Goal: Task Accomplishment & Management: Manage account settings

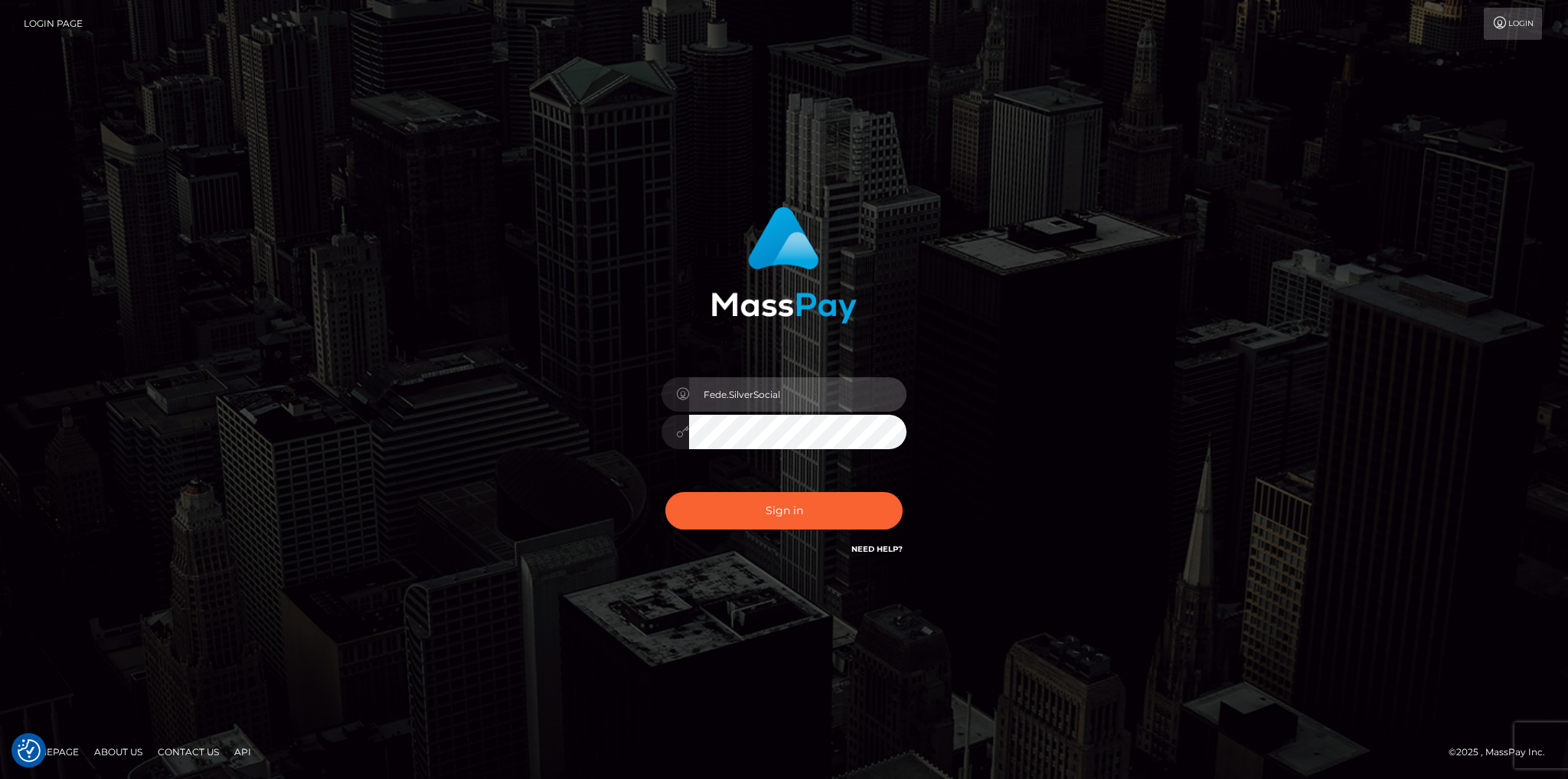
click at [795, 380] on input "Fede.SilverSocial" at bounding box center [798, 394] width 218 height 34
type input "Fede.B2"
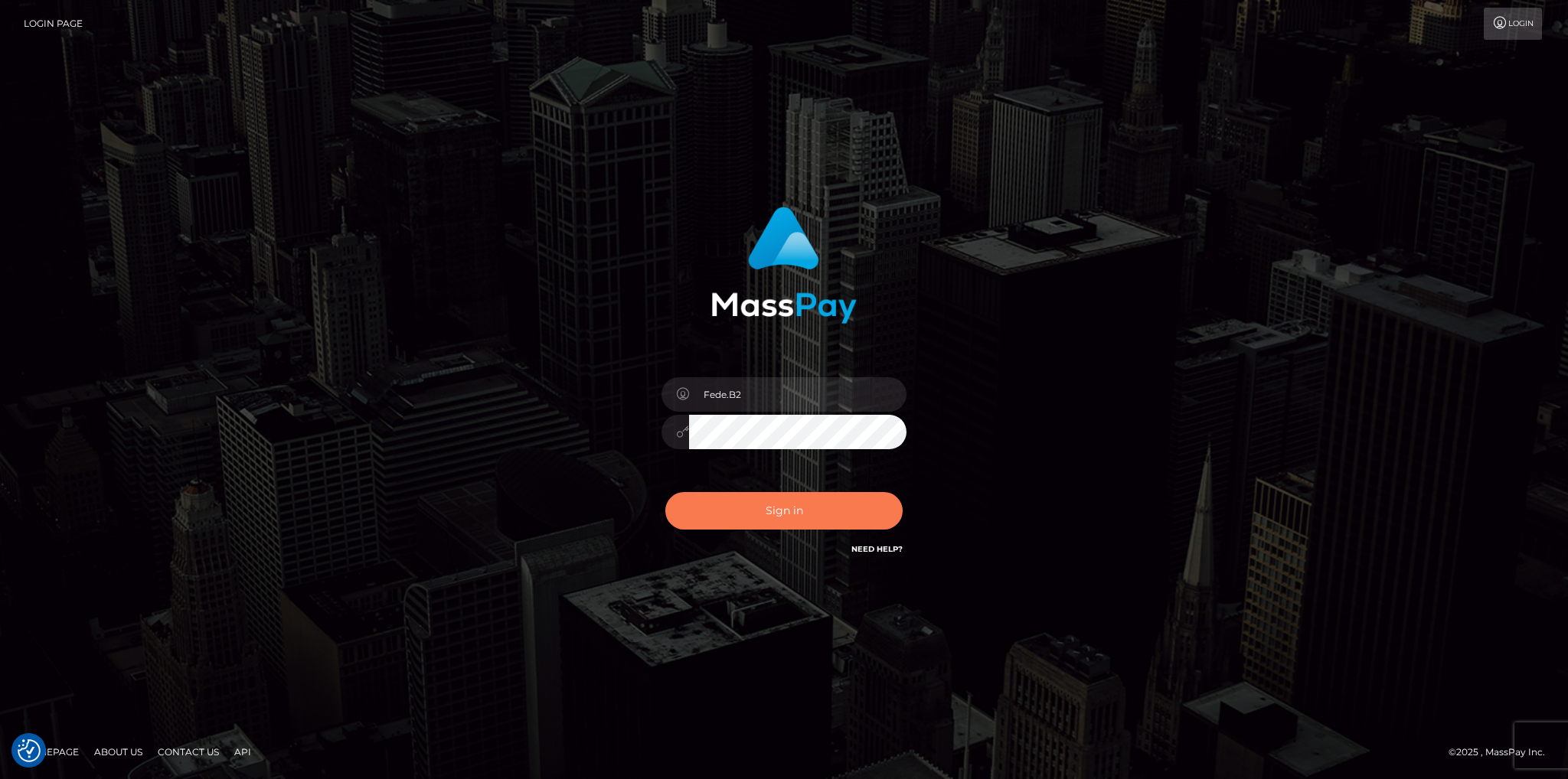
click at [783, 513] on button "Sign in" at bounding box center [784, 511] width 237 height 38
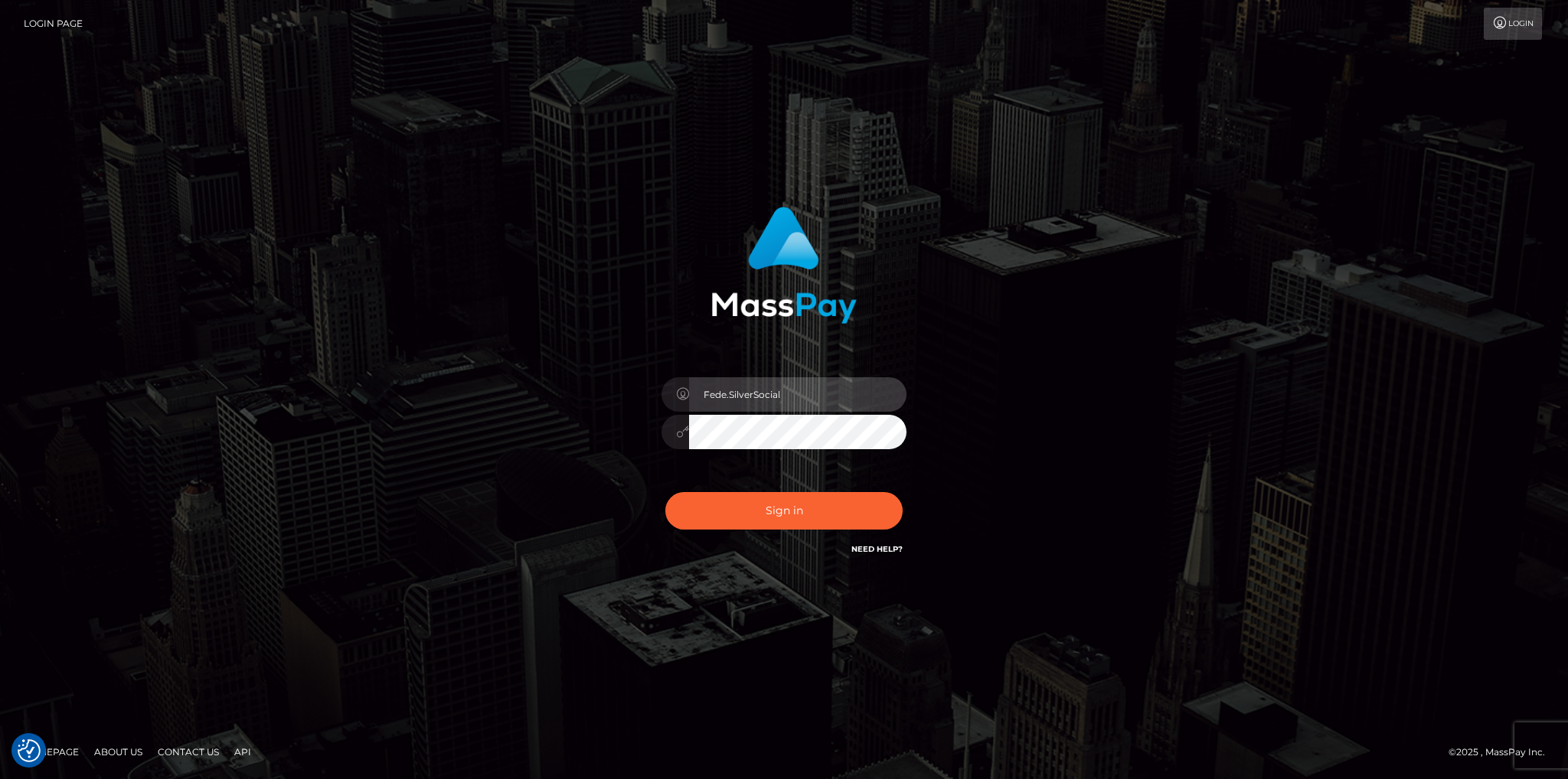
click at [867, 391] on input "Fede.SilverSocial" at bounding box center [798, 394] width 218 height 34
type input "Fede.B2"
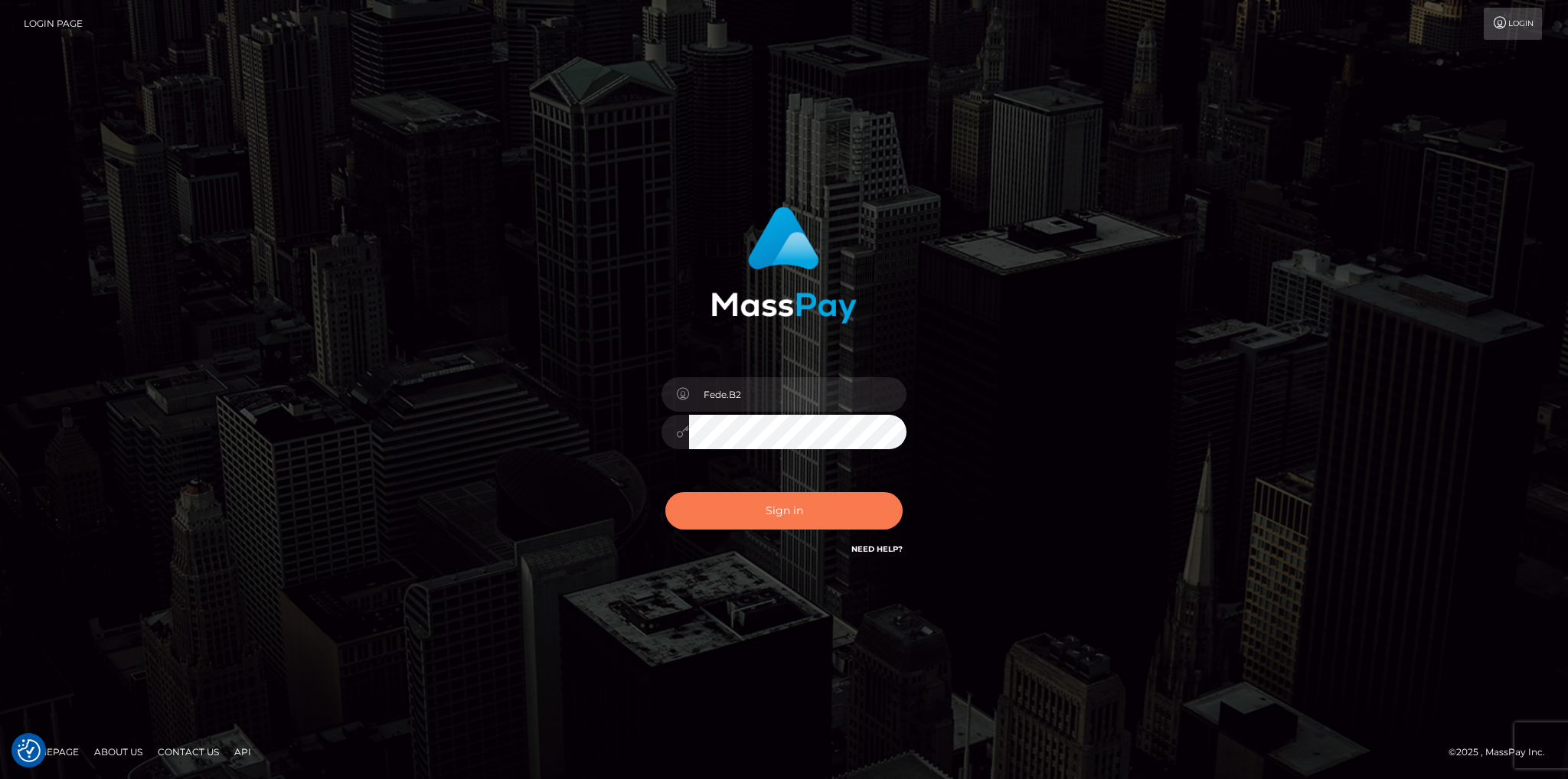
click at [828, 505] on button "Sign in" at bounding box center [784, 511] width 237 height 38
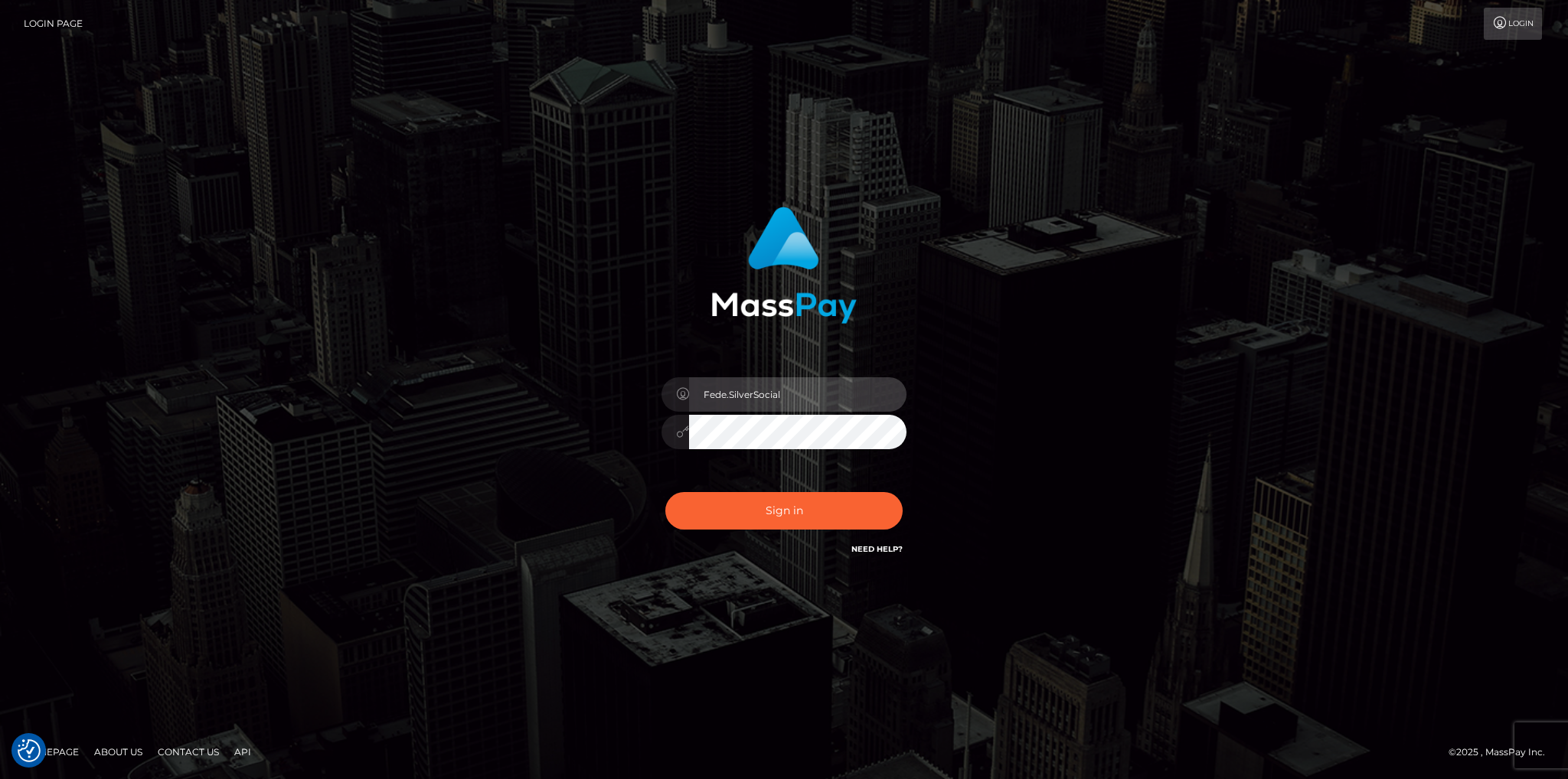
click at [813, 391] on input "Fede.SilverSocial" at bounding box center [798, 394] width 218 height 34
type input "Fede.SF"
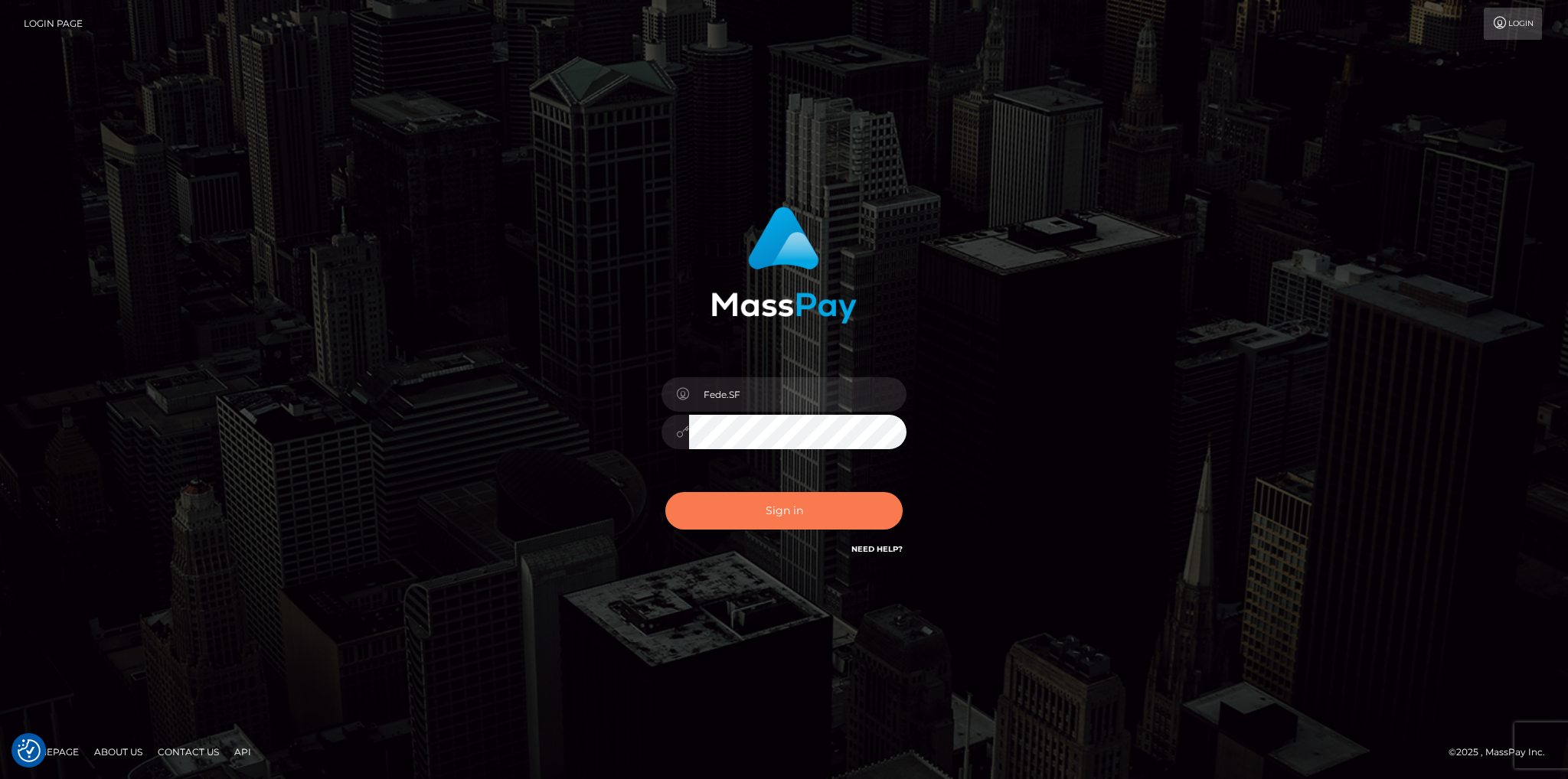
click at [768, 507] on button "Sign in" at bounding box center [784, 511] width 237 height 38
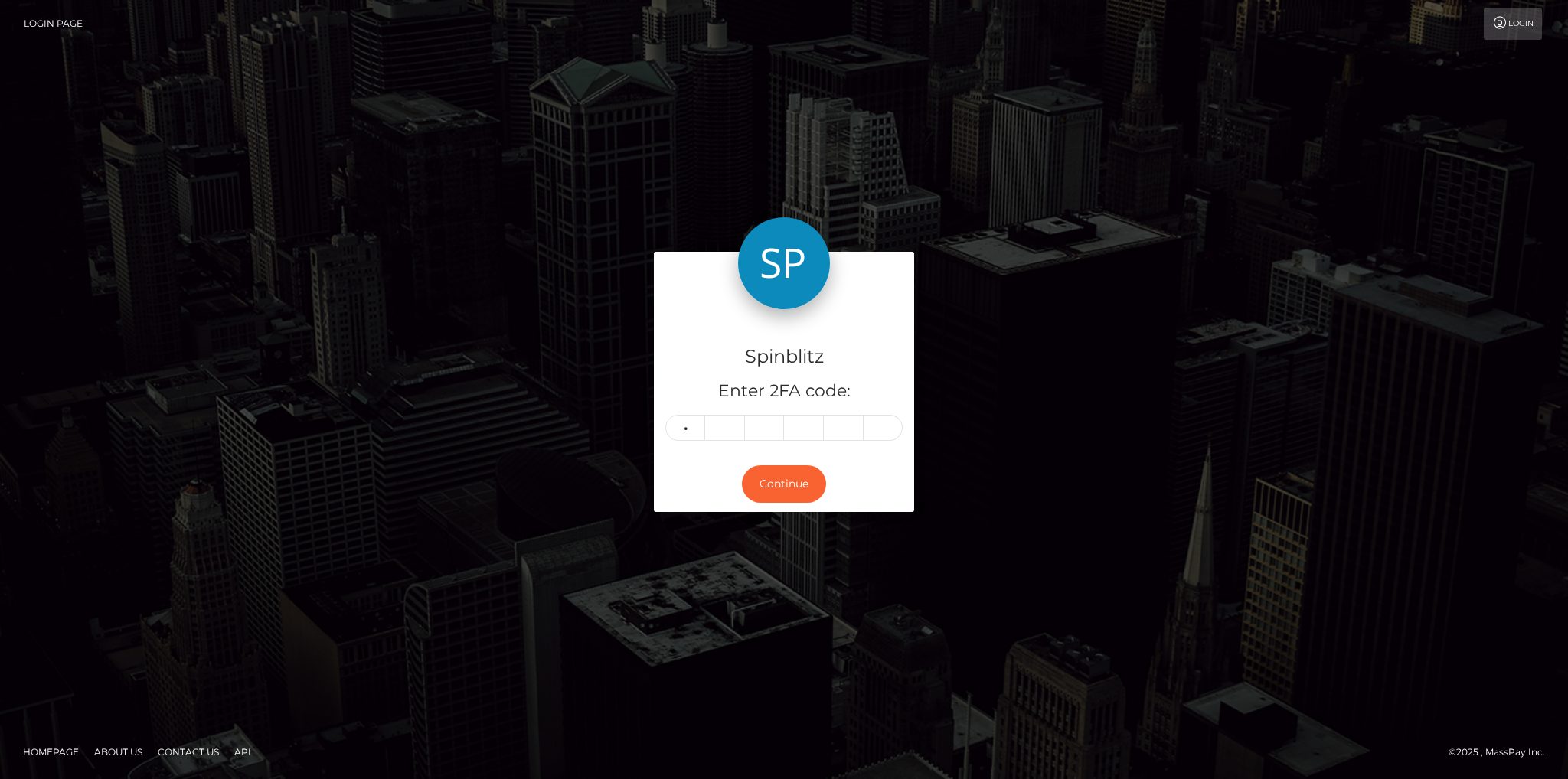
type input "1"
type input "3"
type input "1"
type input "6"
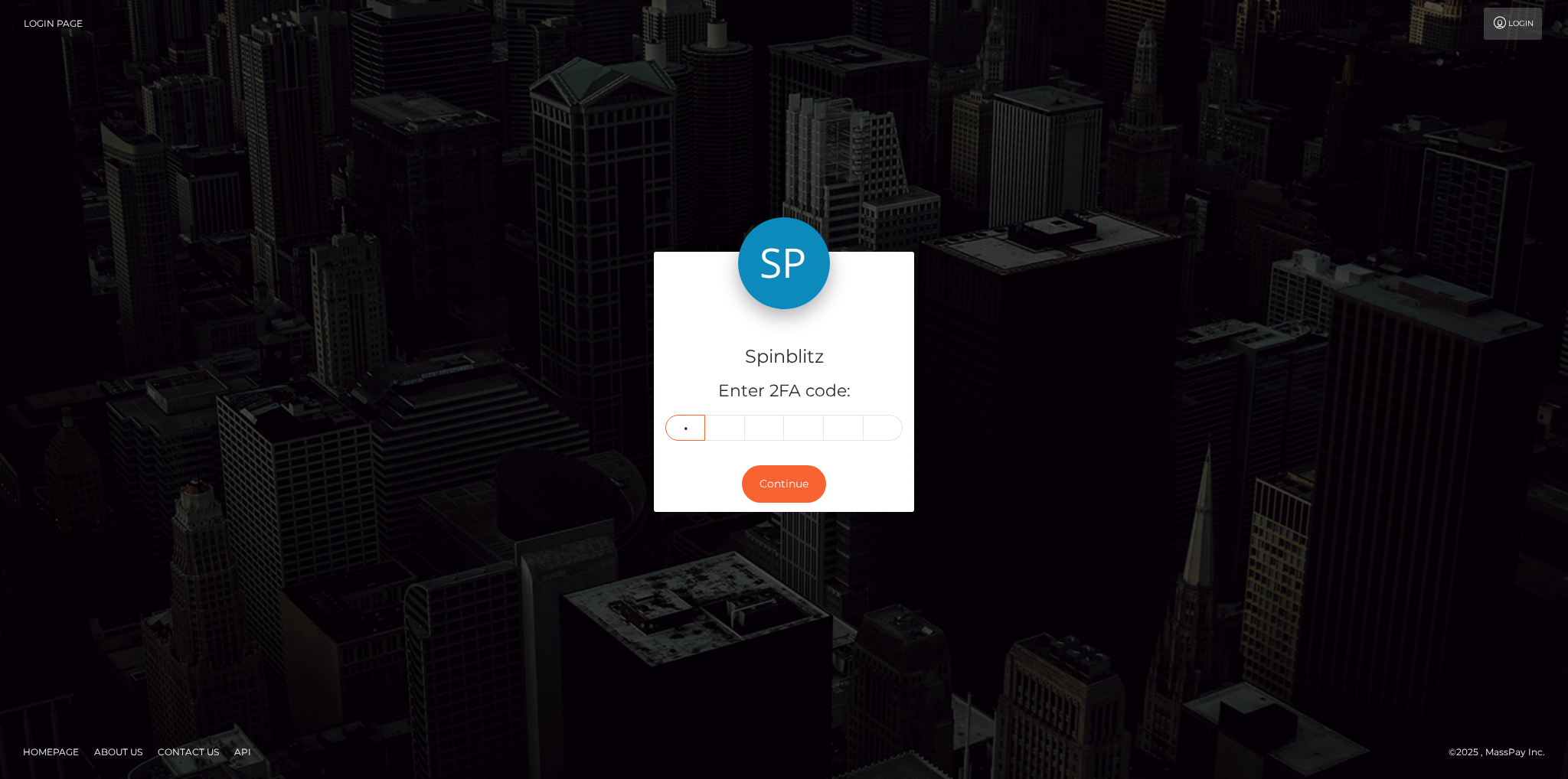
type input "5"
type input "7"
type input "5"
type input "6"
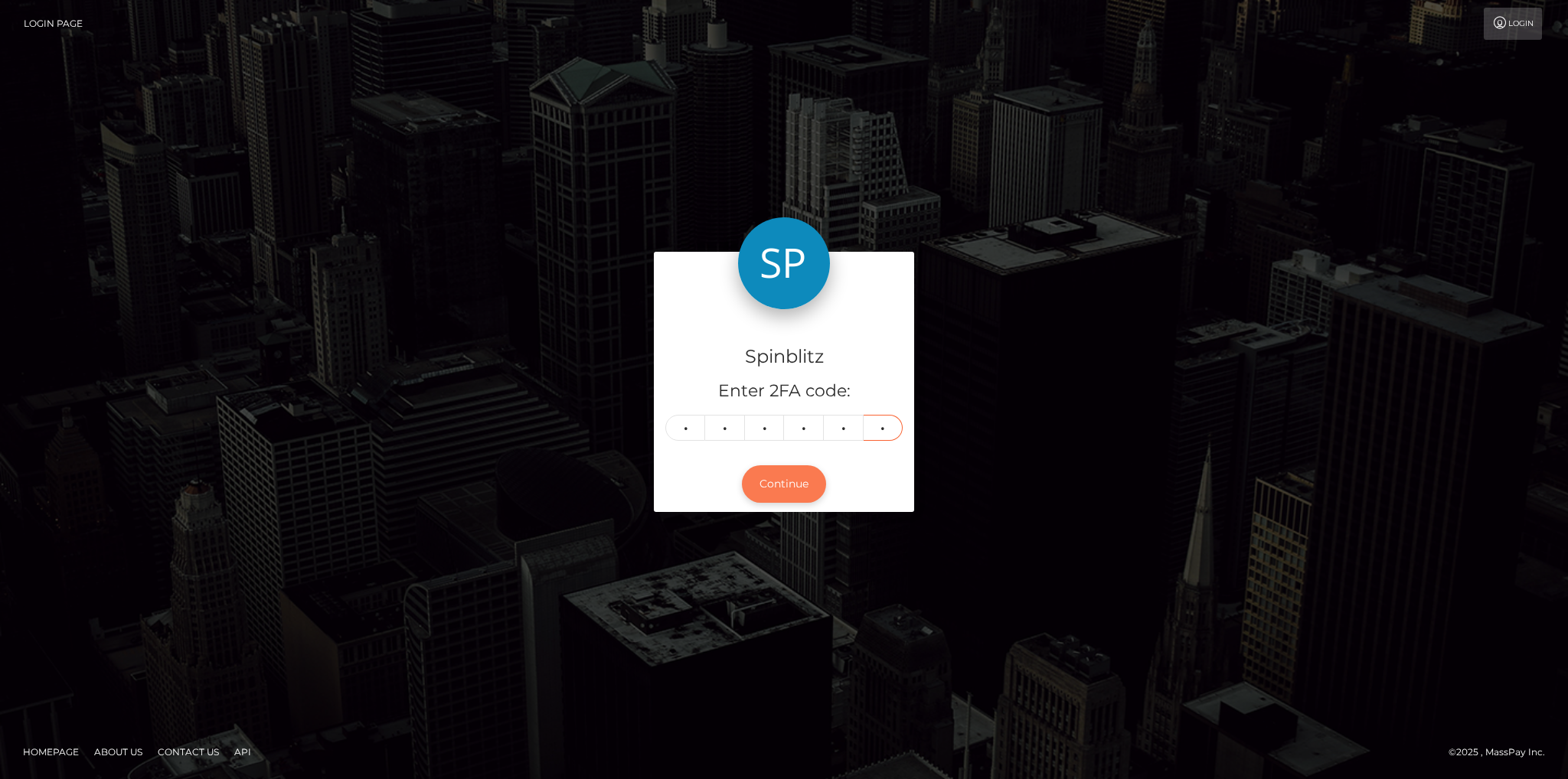
type input "5"
click at [768, 484] on button "Continue" at bounding box center [784, 484] width 84 height 38
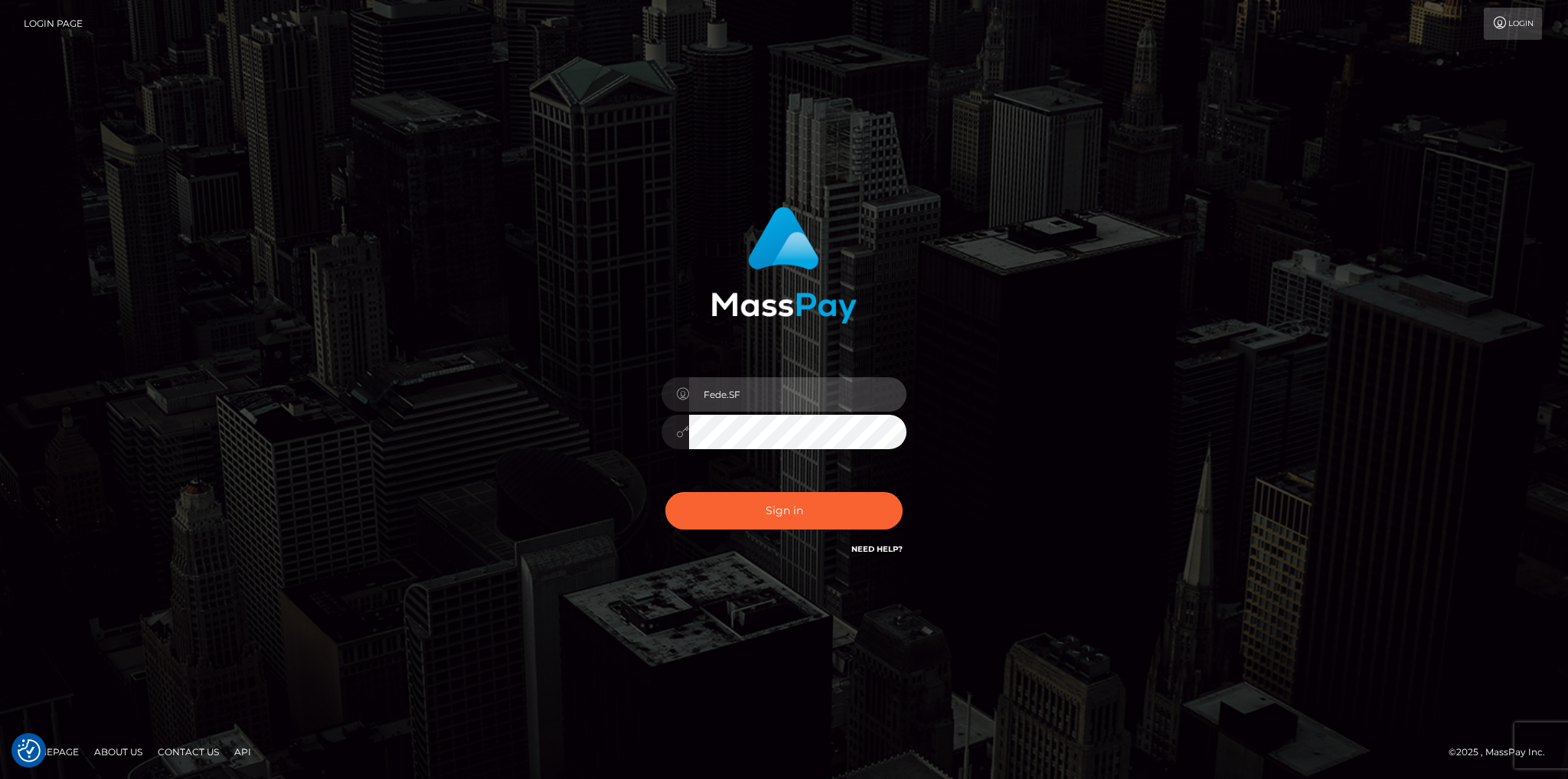
click at [788, 390] on input "Fede.SF" at bounding box center [798, 394] width 218 height 34
type input "Fede.B2"
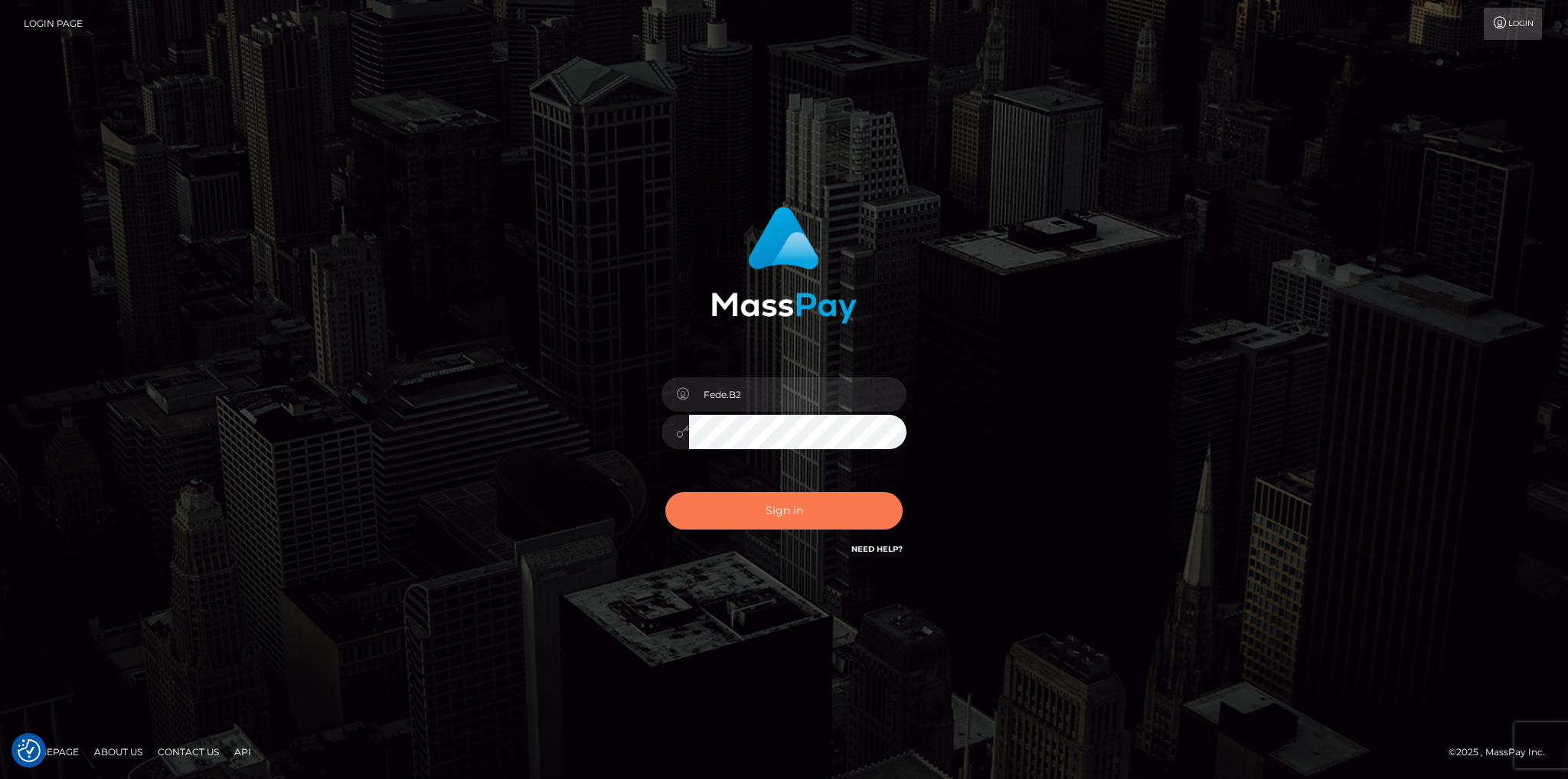
click at [815, 504] on button "Sign in" at bounding box center [784, 511] width 237 height 38
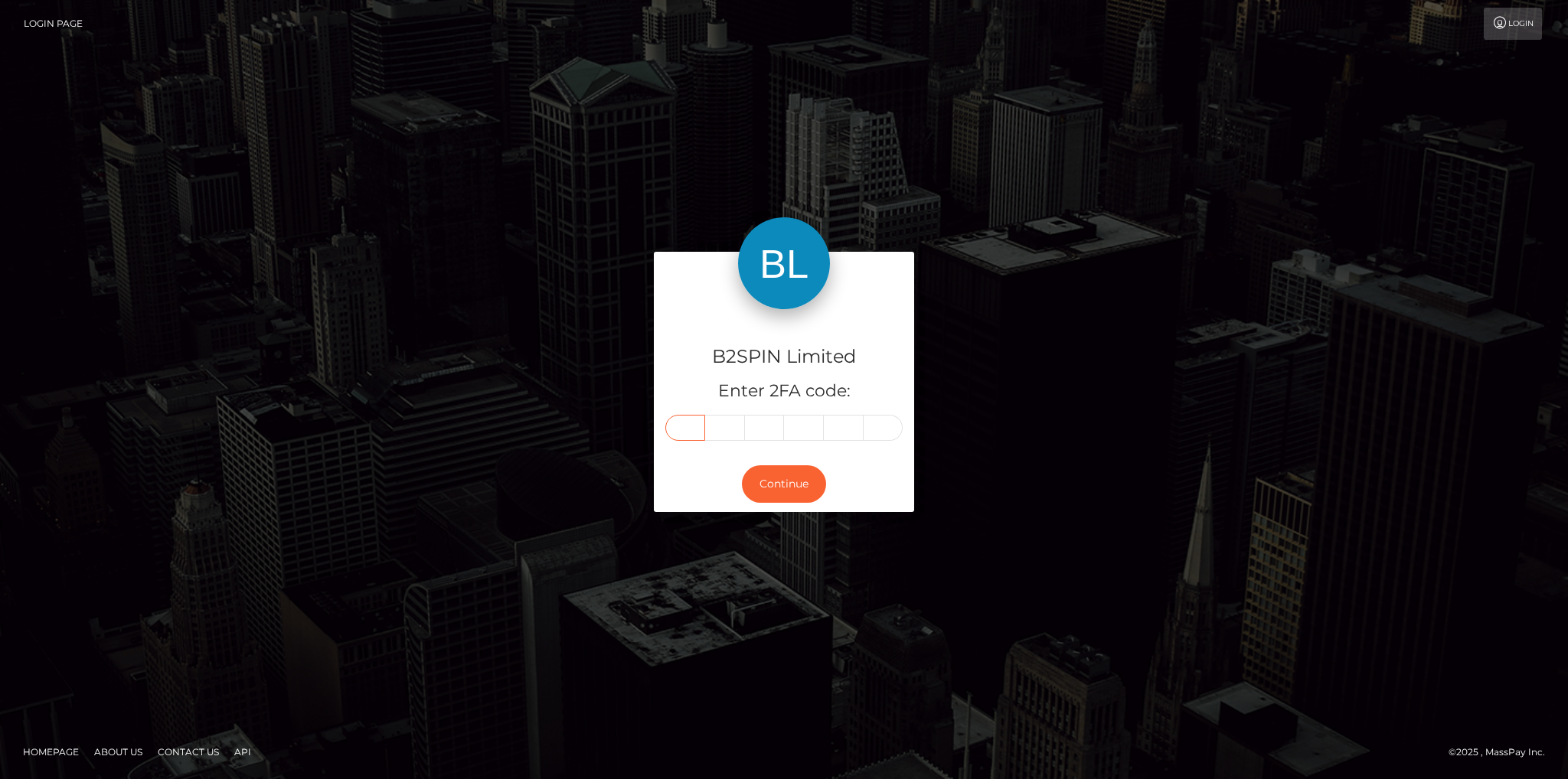
click at [695, 429] on input "text" at bounding box center [684, 428] width 40 height 26
type input "9"
type input "8"
type input "2"
type input "7"
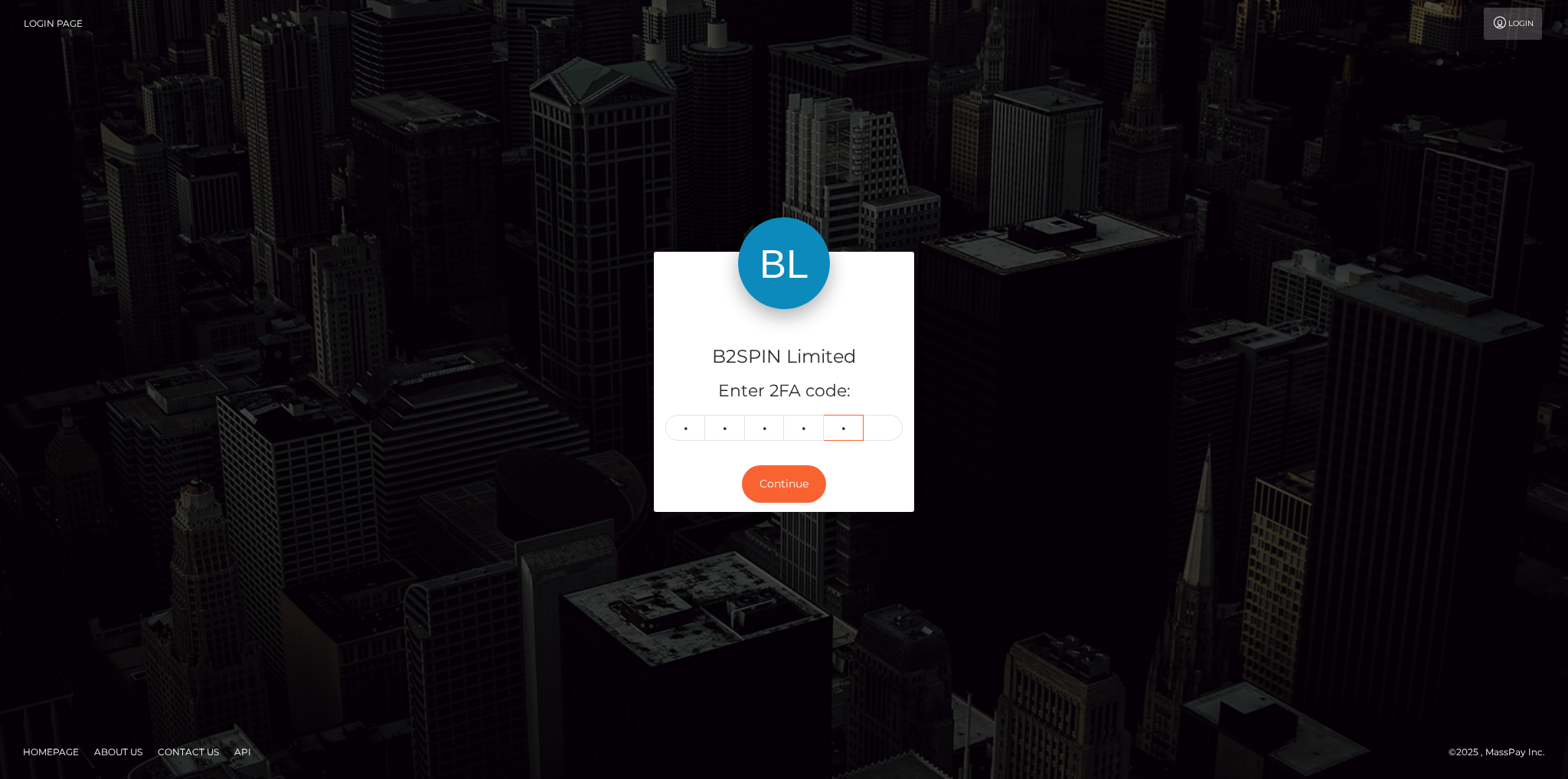
type input "8"
click at [796, 476] on button "Continue" at bounding box center [784, 484] width 84 height 38
